Goal: Transaction & Acquisition: Book appointment/travel/reservation

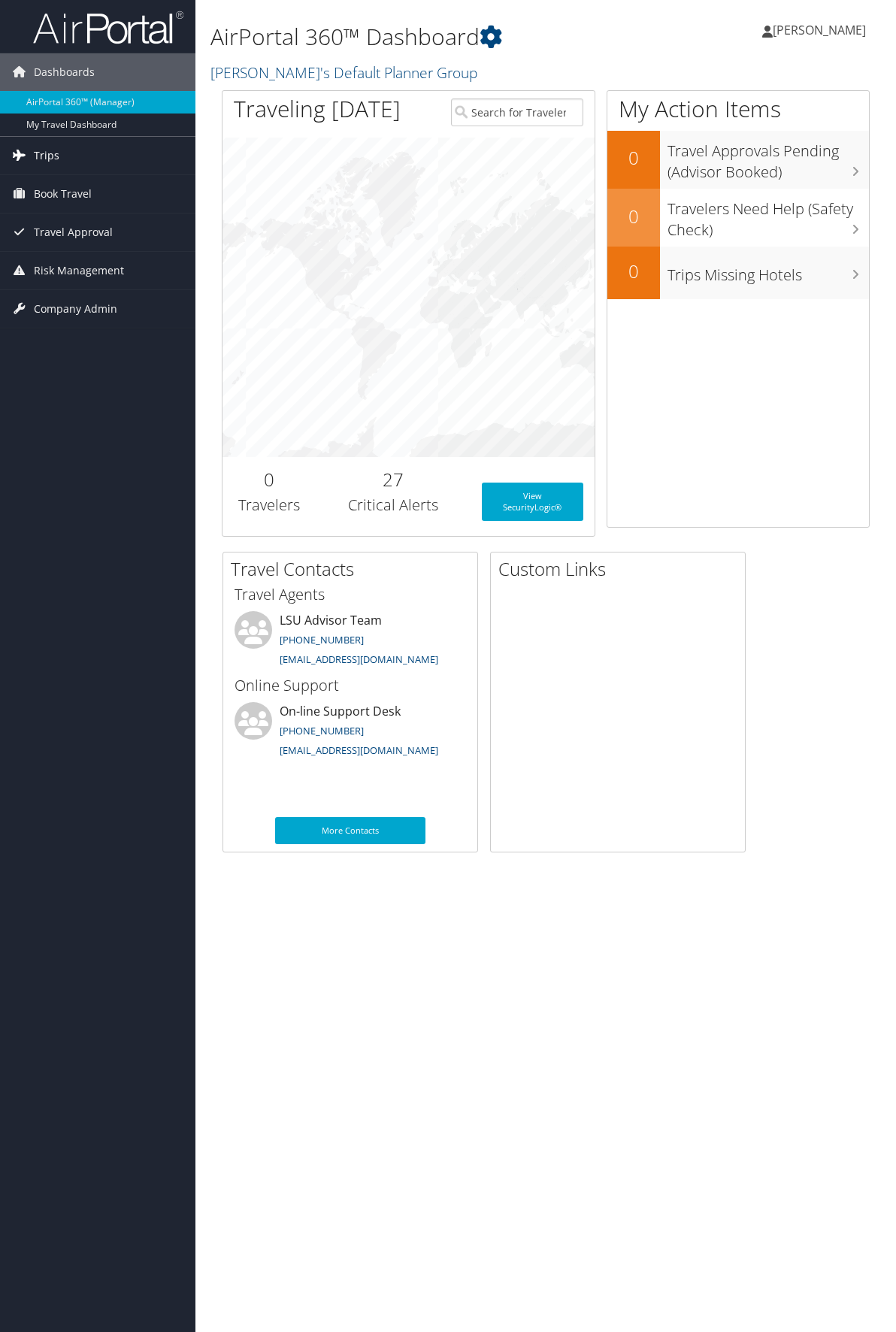
click at [73, 158] on link "Trips" at bounding box center [97, 155] width 195 height 38
click at [69, 262] on span "Book Travel" at bounding box center [63, 262] width 58 height 38
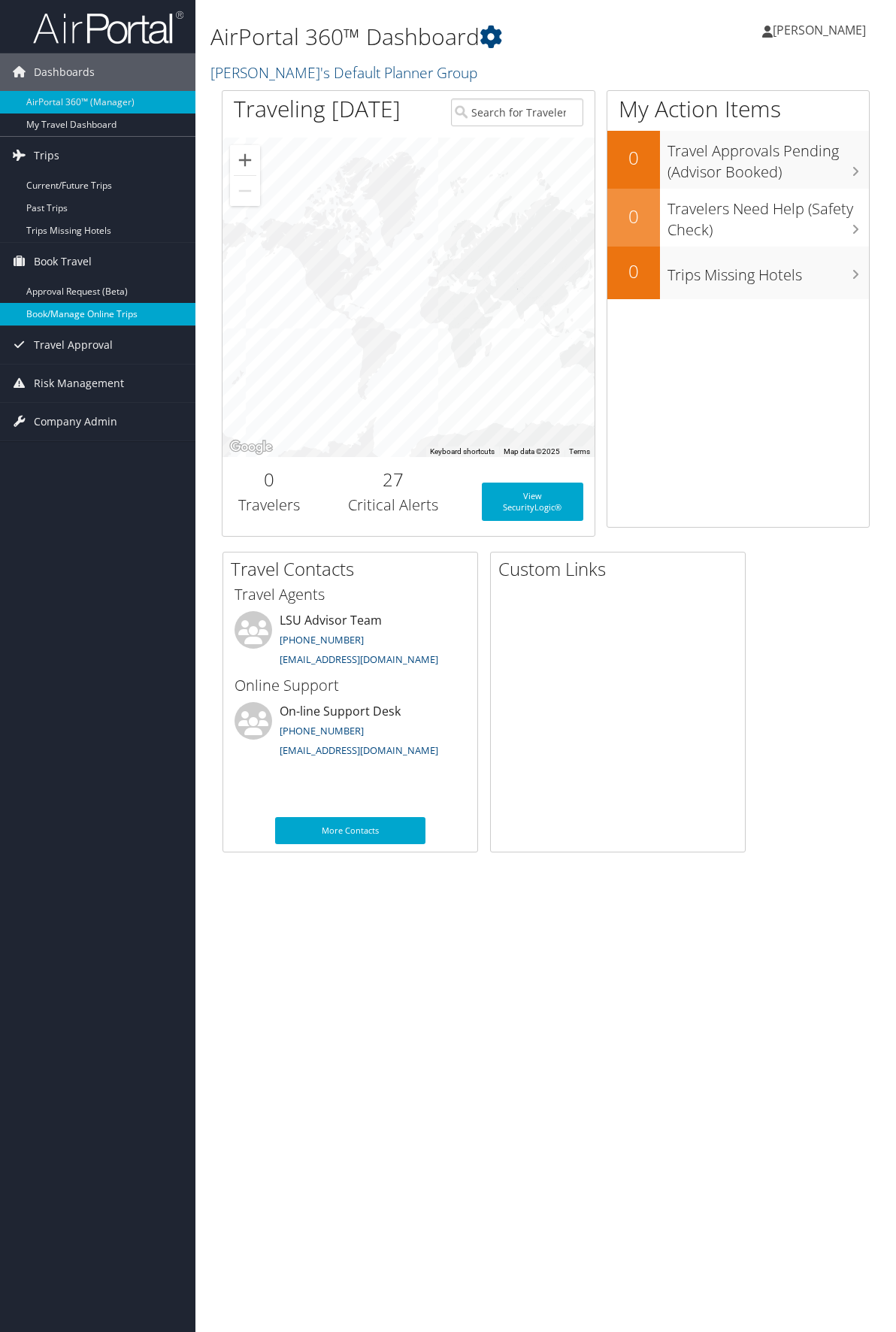
click at [91, 320] on link "Book/Manage Online Trips" at bounding box center [97, 315] width 195 height 23
